Goal: Navigation & Orientation: Find specific page/section

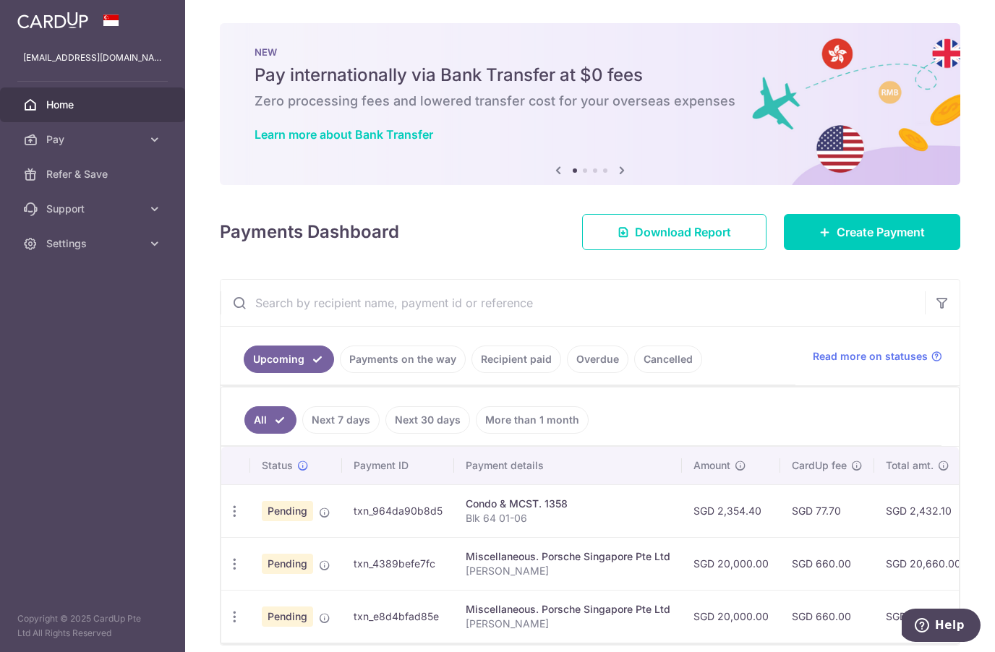
click at [943, 333] on div "Upcoming Payments on the way Recipient paid Overdue Cancelled Read more on stat…" at bounding box center [590, 356] width 739 height 59
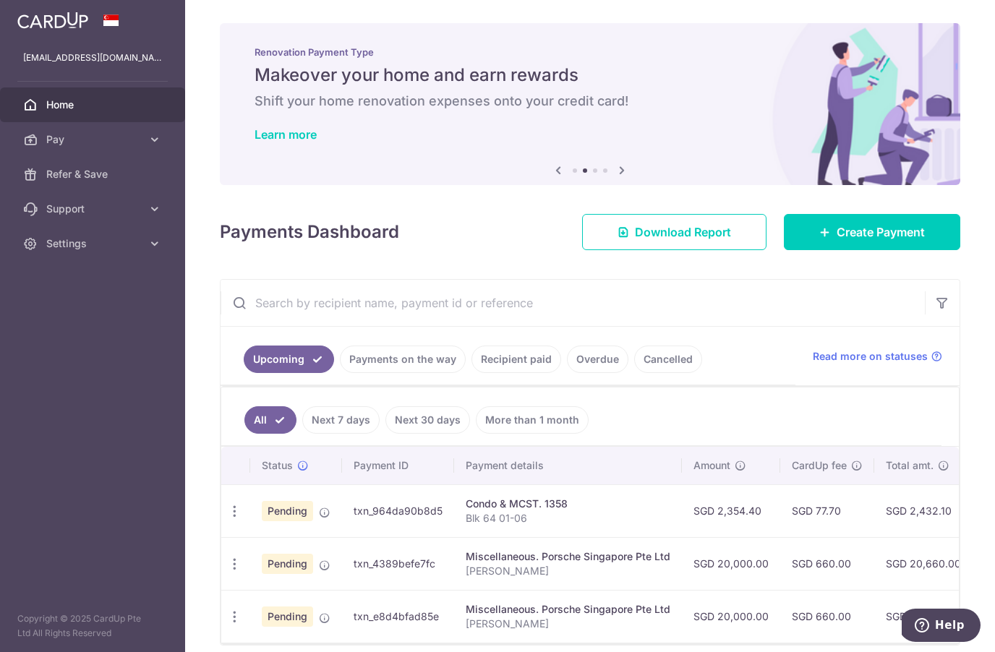
click at [90, 149] on link "Pay" at bounding box center [92, 139] width 185 height 35
click at [147, 139] on link "Pay" at bounding box center [92, 139] width 185 height 35
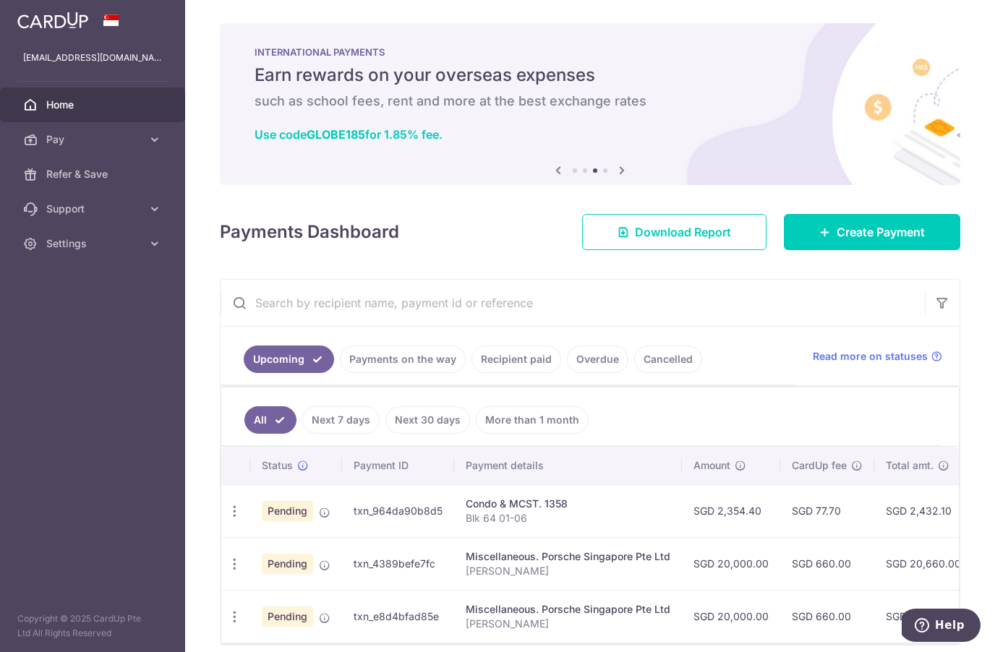
click at [563, 646] on div "× Pause Schedule Pause all future payments in this series Pause just this one p…" at bounding box center [590, 326] width 810 height 652
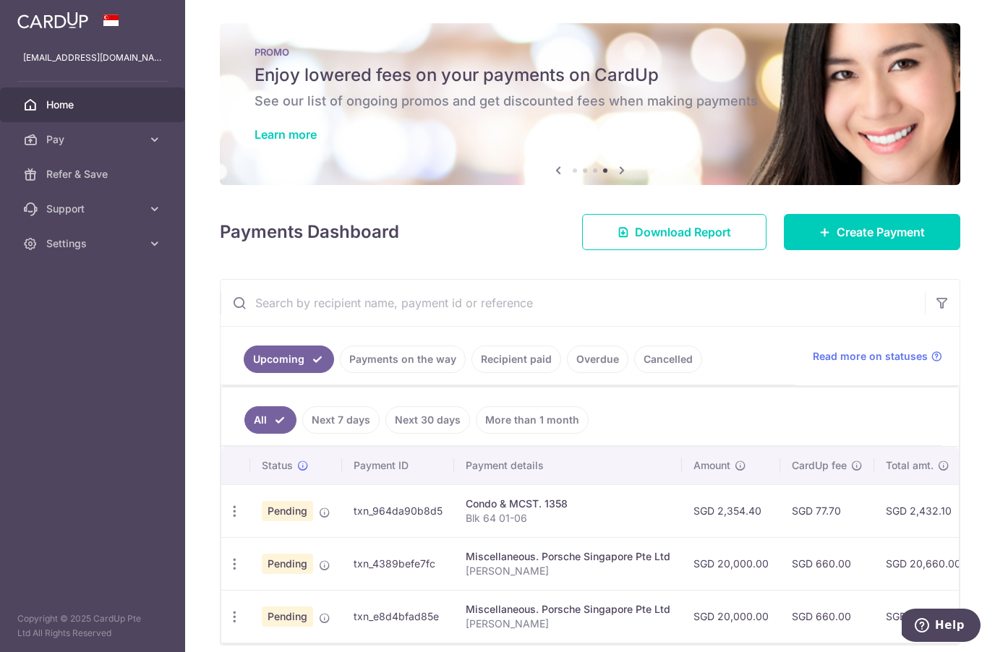
click at [0, 103] on link "Home" at bounding box center [92, 104] width 185 height 35
